Goal: Navigation & Orientation: Find specific page/section

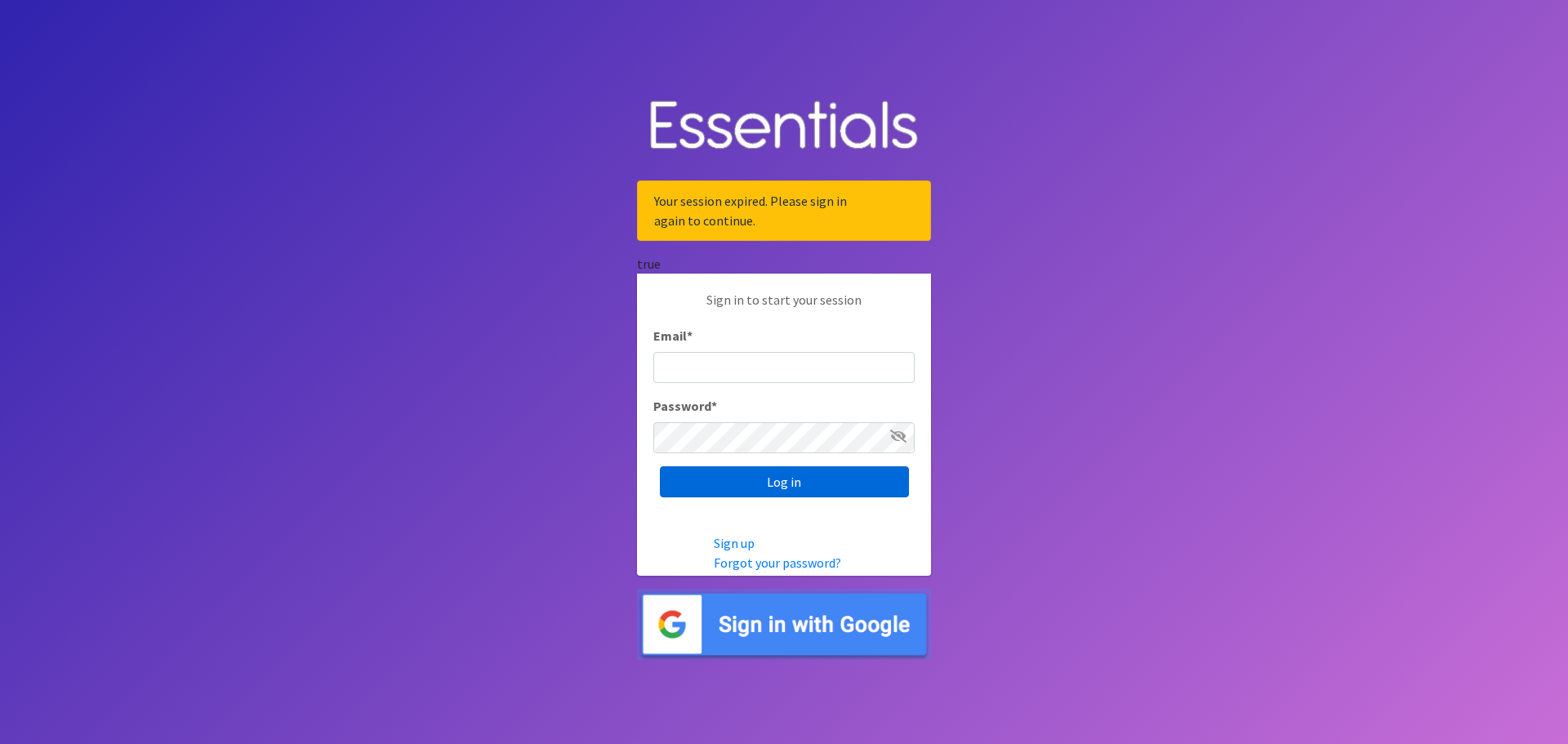
type input "[EMAIL_ADDRESS][PERSON_NAME][DOMAIN_NAME]"
click at [792, 486] on input "Log in" at bounding box center [784, 481] width 249 height 31
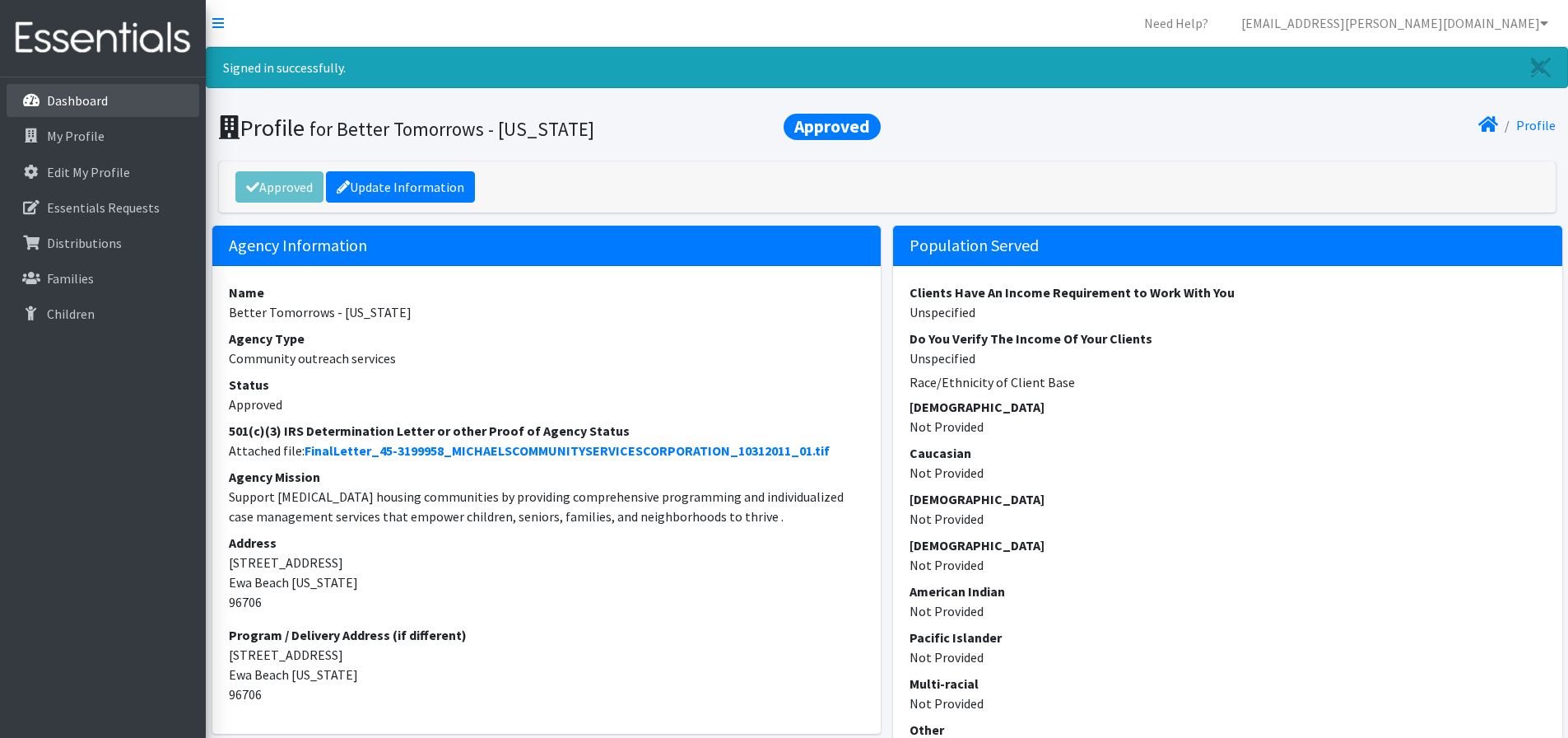
click at [77, 98] on p "Dashboard" at bounding box center [78, 101] width 61 height 17
